Goal: Book appointment/travel/reservation

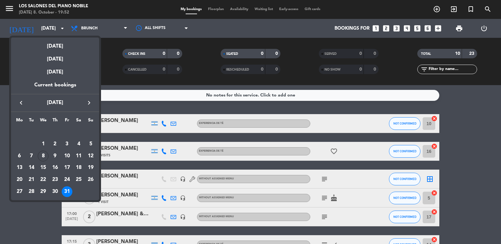
drag, startPoint x: 0, startPoint y: 0, endPoint x: 462, endPoint y: 125, distance: 478.9
click at [462, 125] on div at bounding box center [250, 122] width 501 height 244
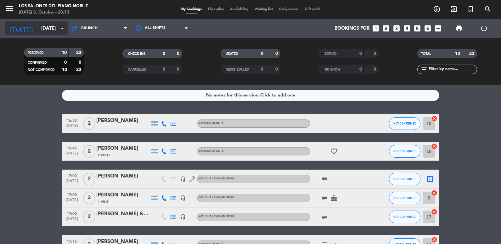
click at [38, 23] on input "[DATE]" at bounding box center [68, 29] width 60 height 12
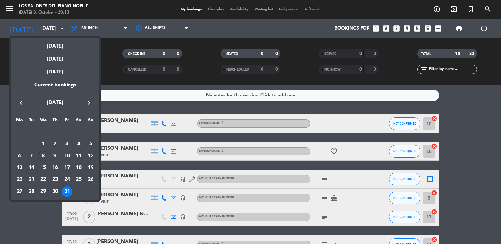
click at [90, 106] on icon "keyboard_arrow_right" at bounding box center [89, 103] width 8 height 8
click at [82, 145] on div "8" at bounding box center [78, 143] width 11 height 11
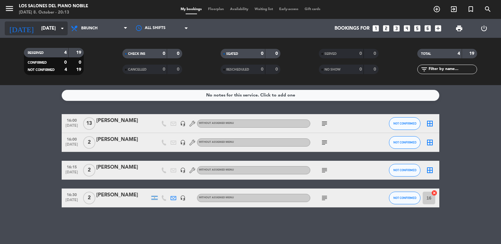
click at [38, 28] on input "[DATE]" at bounding box center [68, 29] width 60 height 12
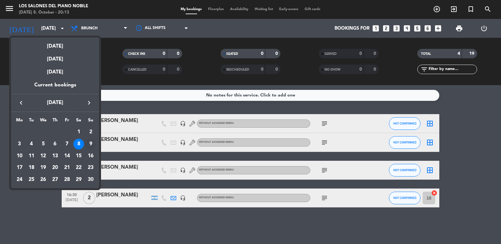
click at [93, 141] on div "9" at bounding box center [90, 143] width 11 height 11
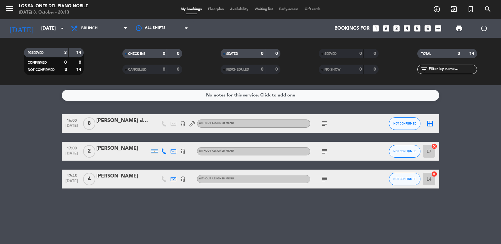
click at [28, 35] on div "[DATE] [DATE] arrow_drop_down" at bounding box center [36, 28] width 63 height 19
click at [38, 26] on input "[DATE]" at bounding box center [68, 29] width 60 height 12
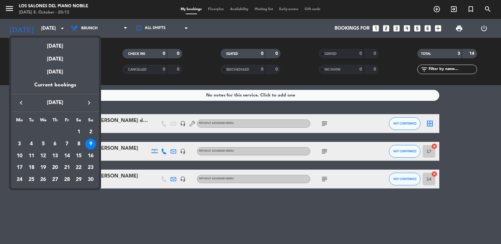
click at [77, 154] on div "15" at bounding box center [78, 155] width 11 height 11
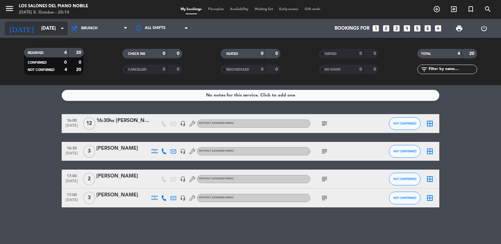
click at [38, 26] on input "[DATE]" at bounding box center [68, 29] width 60 height 12
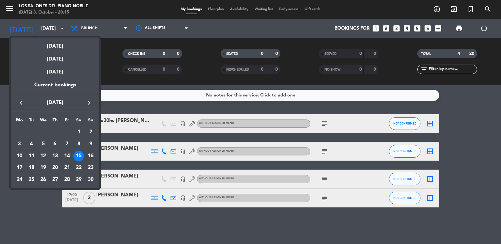
click at [43, 30] on div at bounding box center [250, 122] width 501 height 244
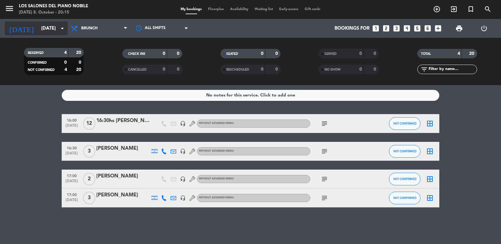
click at [38, 28] on input "[DATE]" at bounding box center [68, 29] width 60 height 12
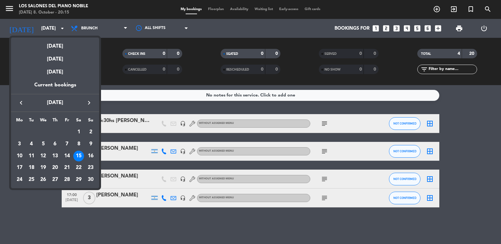
click at [23, 101] on icon "keyboard_arrow_left" at bounding box center [21, 103] width 8 height 8
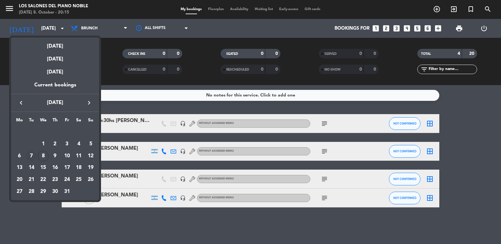
click at [37, 157] on td "7" at bounding box center [31, 156] width 12 height 12
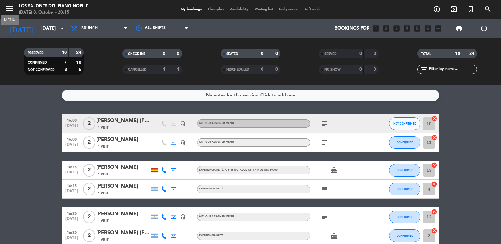
click at [7, 8] on icon "menu" at bounding box center [9, 8] width 9 height 9
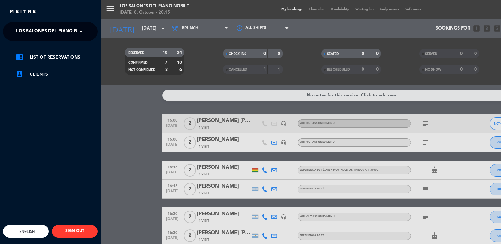
click at [82, 35] on span at bounding box center [82, 31] width 11 height 13
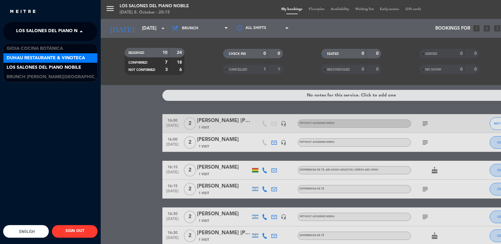
click at [48, 61] on span "Duhau Restaurante & Vinoteca" at bounding box center [46, 57] width 78 height 7
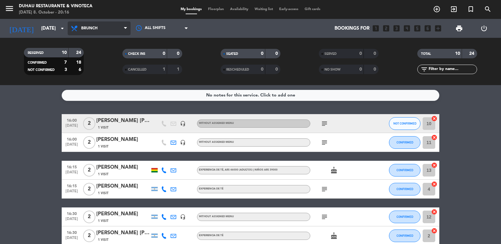
click at [98, 34] on span "Brunch" at bounding box center [99, 28] width 63 height 14
click at [81, 98] on ng-component "menu Duhau Restaurante & Vinoteca [DATE] 8. October - 20:16 My bookings Floorpl…" at bounding box center [250, 122] width 501 height 244
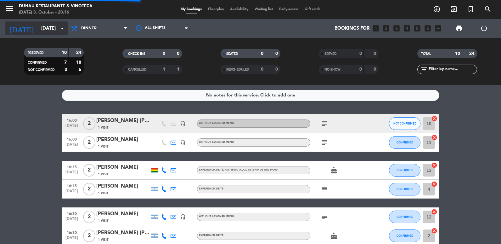
click at [38, 32] on input "[DATE]" at bounding box center [68, 29] width 60 height 12
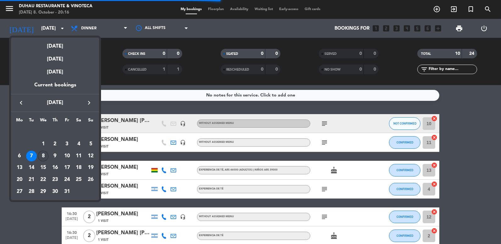
click at [43, 155] on div "8" at bounding box center [43, 155] width 11 height 11
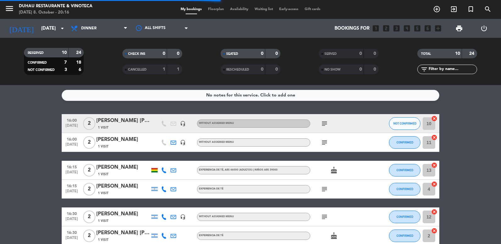
type input "[DATE]"
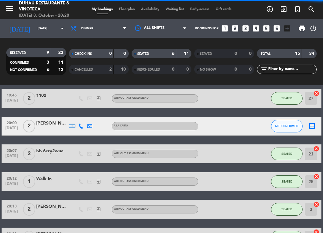
scroll to position [16, 0]
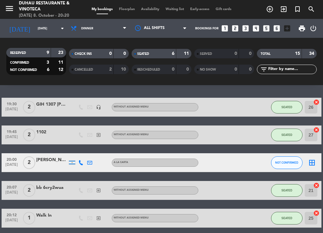
click at [247, 27] on icon "looks_3" at bounding box center [245, 28] width 8 height 8
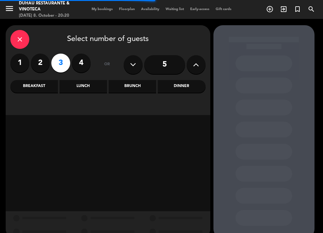
click at [172, 85] on div "Dinner" at bounding box center [182, 86] width 48 height 13
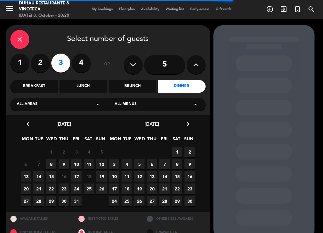
click at [52, 168] on span "8" at bounding box center [51, 164] width 10 height 10
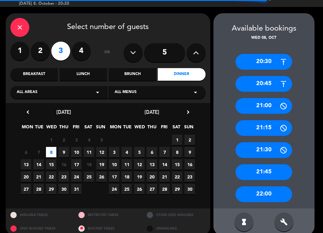
click at [263, 144] on div "21:30" at bounding box center [263, 150] width 57 height 16
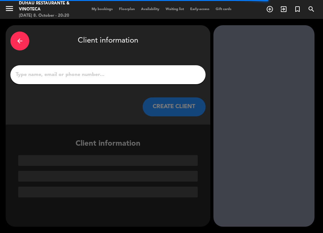
scroll to position [0, 0]
click at [63, 80] on div at bounding box center [107, 74] width 195 height 19
drag, startPoint x: 89, startPoint y: 87, endPoint x: 79, endPoint y: 78, distance: 13.2
click at [88, 86] on div "arrow_back Client information CREATE CLIENT" at bounding box center [108, 74] width 205 height 99
click at [79, 78] on input "1" at bounding box center [108, 74] width 186 height 9
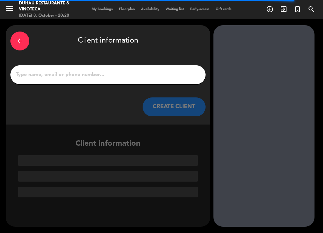
paste input "[PERSON_NAME]"
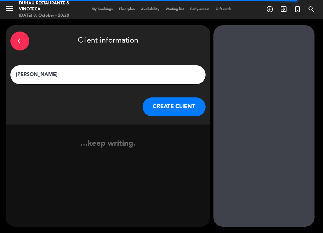
type input "[PERSON_NAME]"
drag, startPoint x: 170, startPoint y: 109, endPoint x: 166, endPoint y: 109, distance: 4.1
click at [166, 109] on button "CREATE CLIENT" at bounding box center [174, 106] width 63 height 19
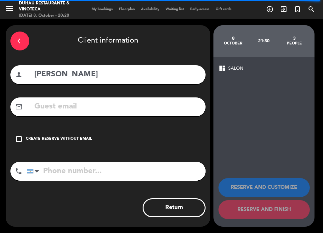
click at [47, 103] on input "text" at bounding box center [117, 106] width 167 height 13
paste input "[PERSON_NAME][EMAIL_ADDRESS][DOMAIN_NAME]"
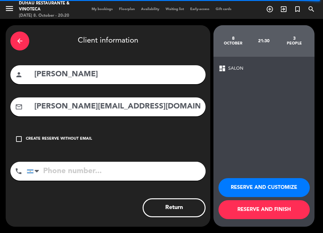
type input "[PERSON_NAME][EMAIL_ADDRESS][DOMAIN_NAME]"
click at [33, 105] on div "mail_outline [PERSON_NAME][EMAIL_ADDRESS][DOMAIN_NAME]" at bounding box center [107, 106] width 195 height 19
click at [35, 107] on input "[PERSON_NAME][EMAIL_ADDRESS][DOMAIN_NAME]" at bounding box center [117, 106] width 167 height 13
drag, startPoint x: 66, startPoint y: 180, endPoint x: 68, endPoint y: 170, distance: 10.1
click at [67, 178] on div "phone [GEOGRAPHIC_DATA] +1 [GEOGRAPHIC_DATA] +44 [GEOGRAPHIC_DATA] ([GEOGRAPHIC…" at bounding box center [107, 172] width 195 height 23
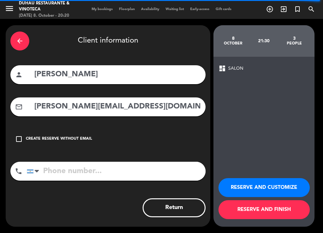
click at [68, 170] on input "tel" at bounding box center [116, 170] width 179 height 19
click at [48, 171] on input "tel" at bounding box center [116, 170] width 179 height 19
paste input "11 982455565"
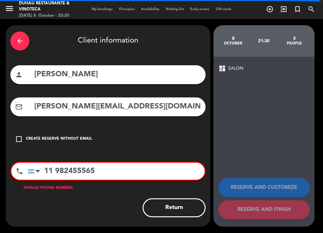
type input "11 982455565"
click at [26, 171] on div "phone" at bounding box center [19, 170] width 16 height 17
click at [33, 171] on div at bounding box center [31, 171] width 6 height 4
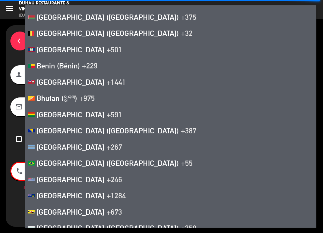
scroll to position [419, 0]
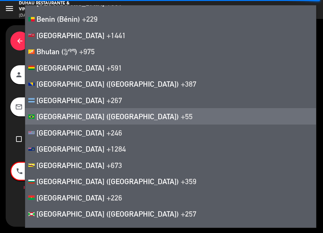
click at [57, 112] on span "[GEOGRAPHIC_DATA] ([GEOGRAPHIC_DATA])" at bounding box center [108, 116] width 142 height 9
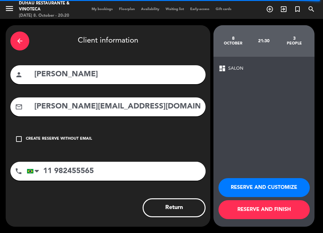
click at [256, 187] on button "RESERVE AND CUSTOMIZE" at bounding box center [263, 187] width 91 height 19
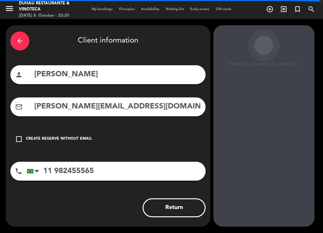
scroll to position [19, 0]
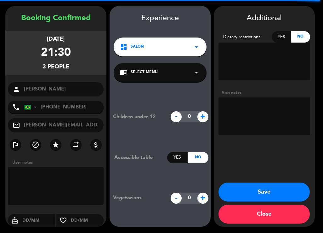
click at [193, 120] on input "0" at bounding box center [189, 116] width 22 height 11
click at [198, 116] on span "+" at bounding box center [202, 116] width 11 height 11
type input "1"
click at [298, 192] on button "Save" at bounding box center [263, 191] width 91 height 19
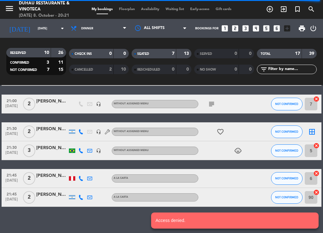
scroll to position [331, 0]
